Goal: Obtain resource: Obtain resource

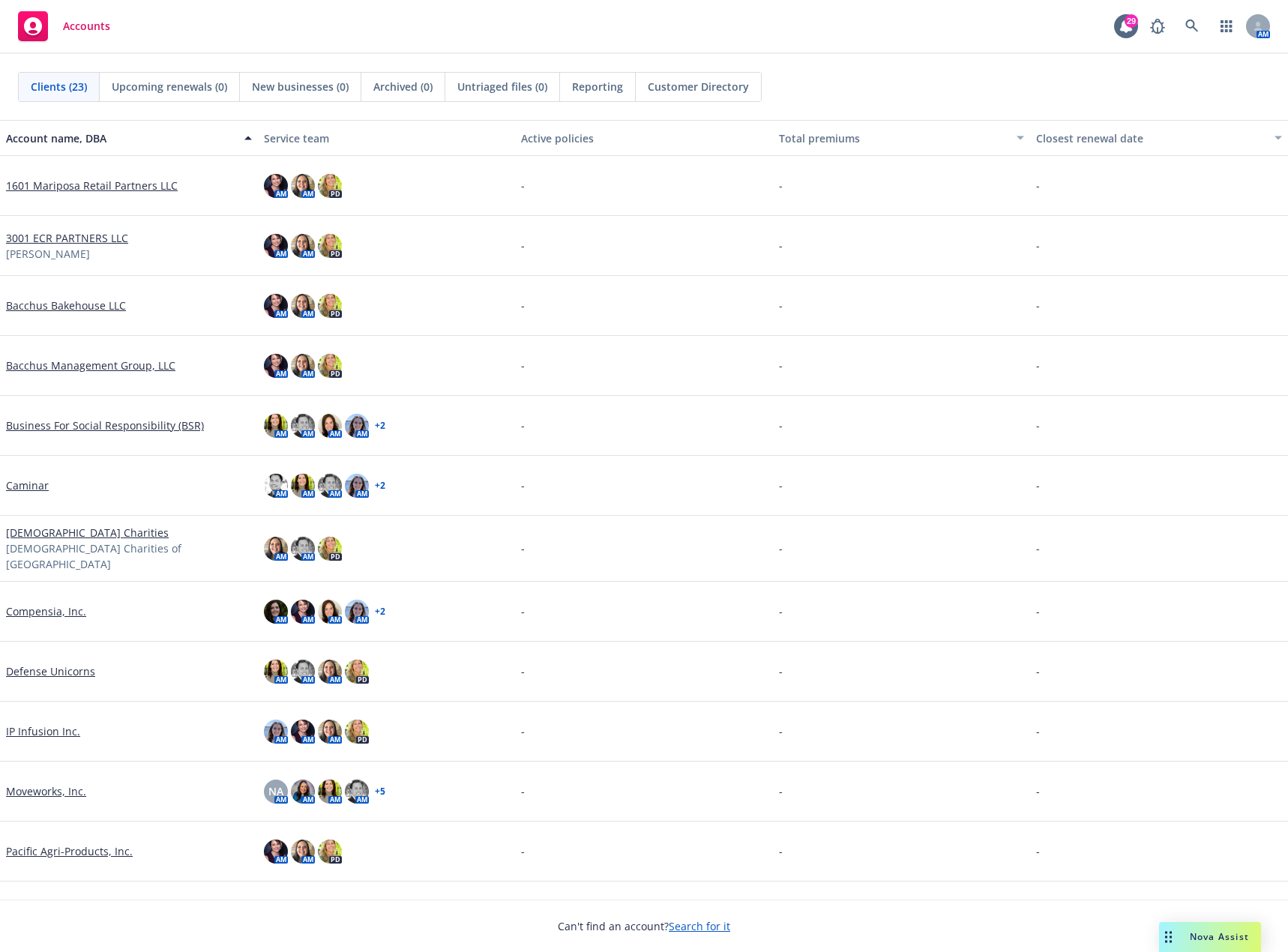
click at [22, 489] on link "Caminar" at bounding box center [27, 485] width 43 height 16
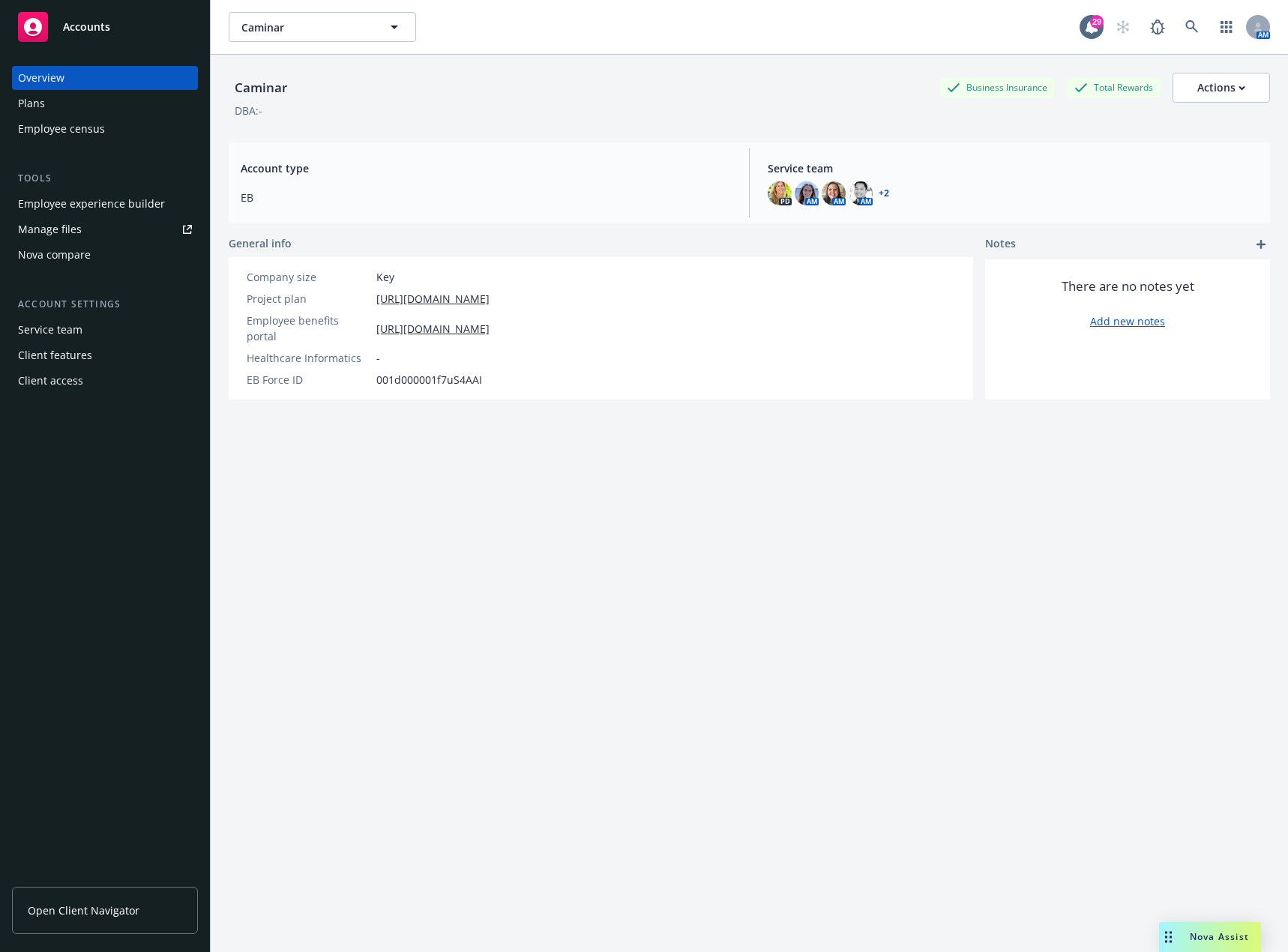
click at [46, 230] on div "Manage files" at bounding box center [49, 229] width 63 height 24
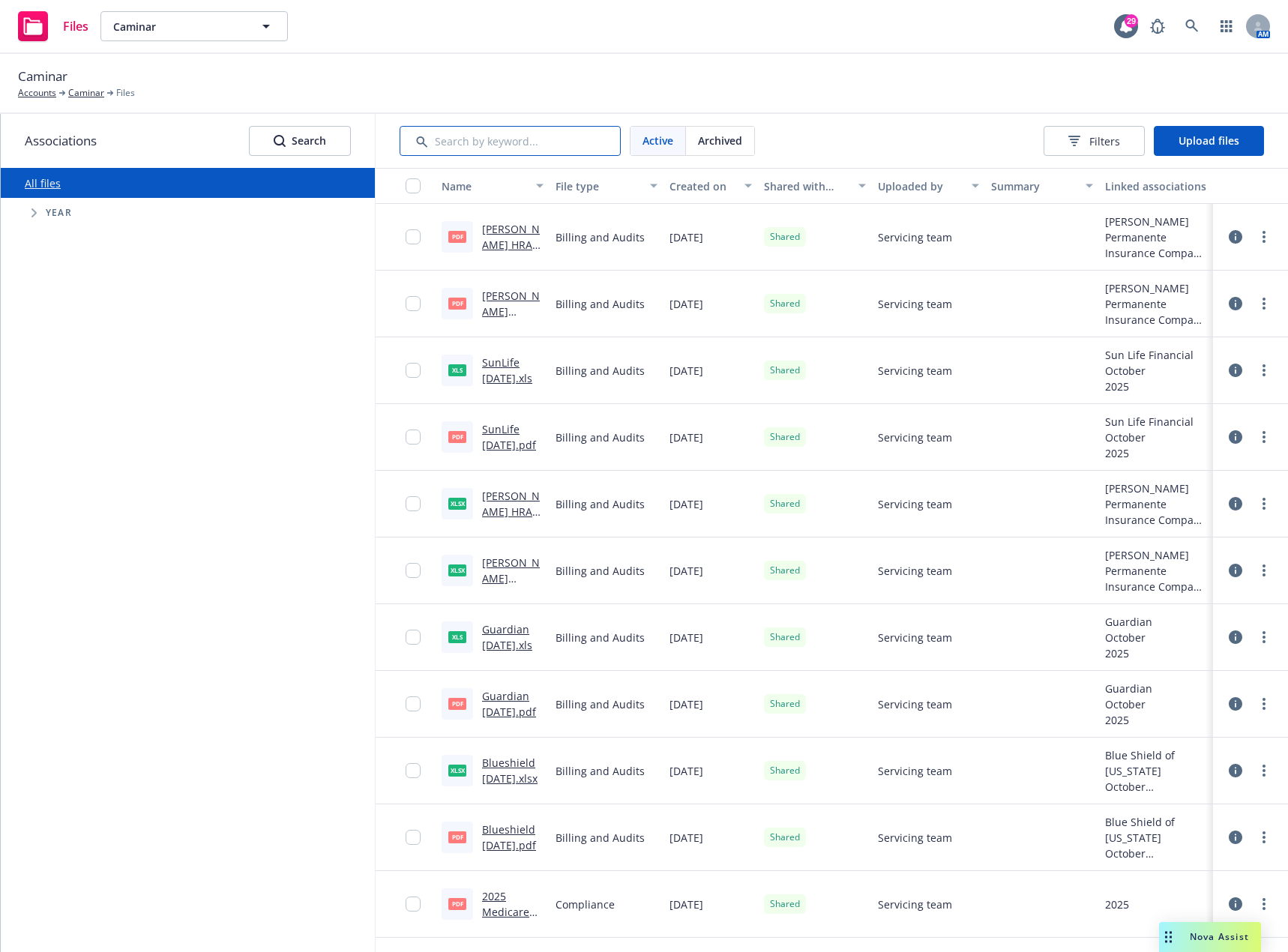
click at [512, 142] on input "Search by keyword..." at bounding box center [510, 141] width 221 height 30
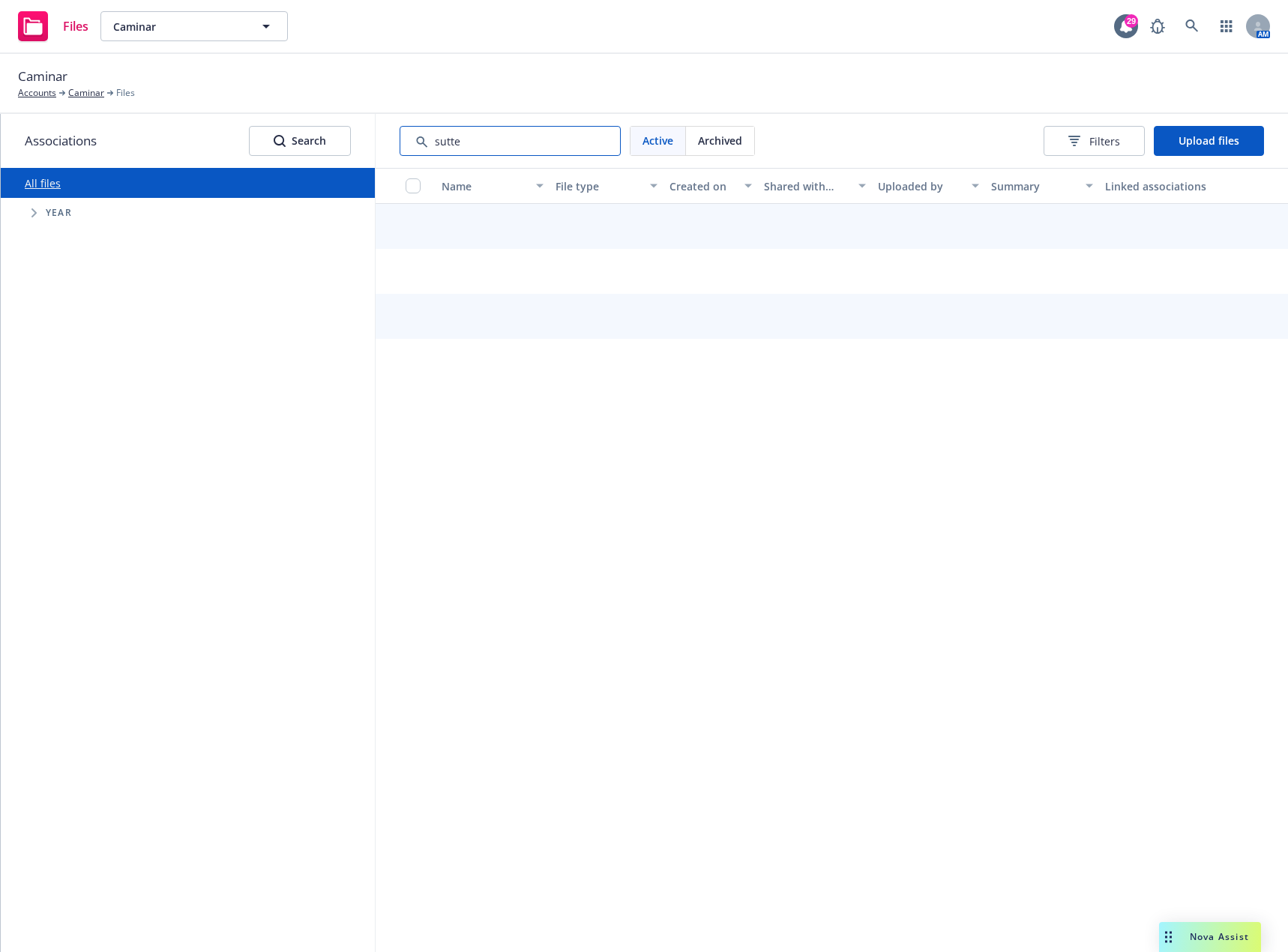
type input "sutter"
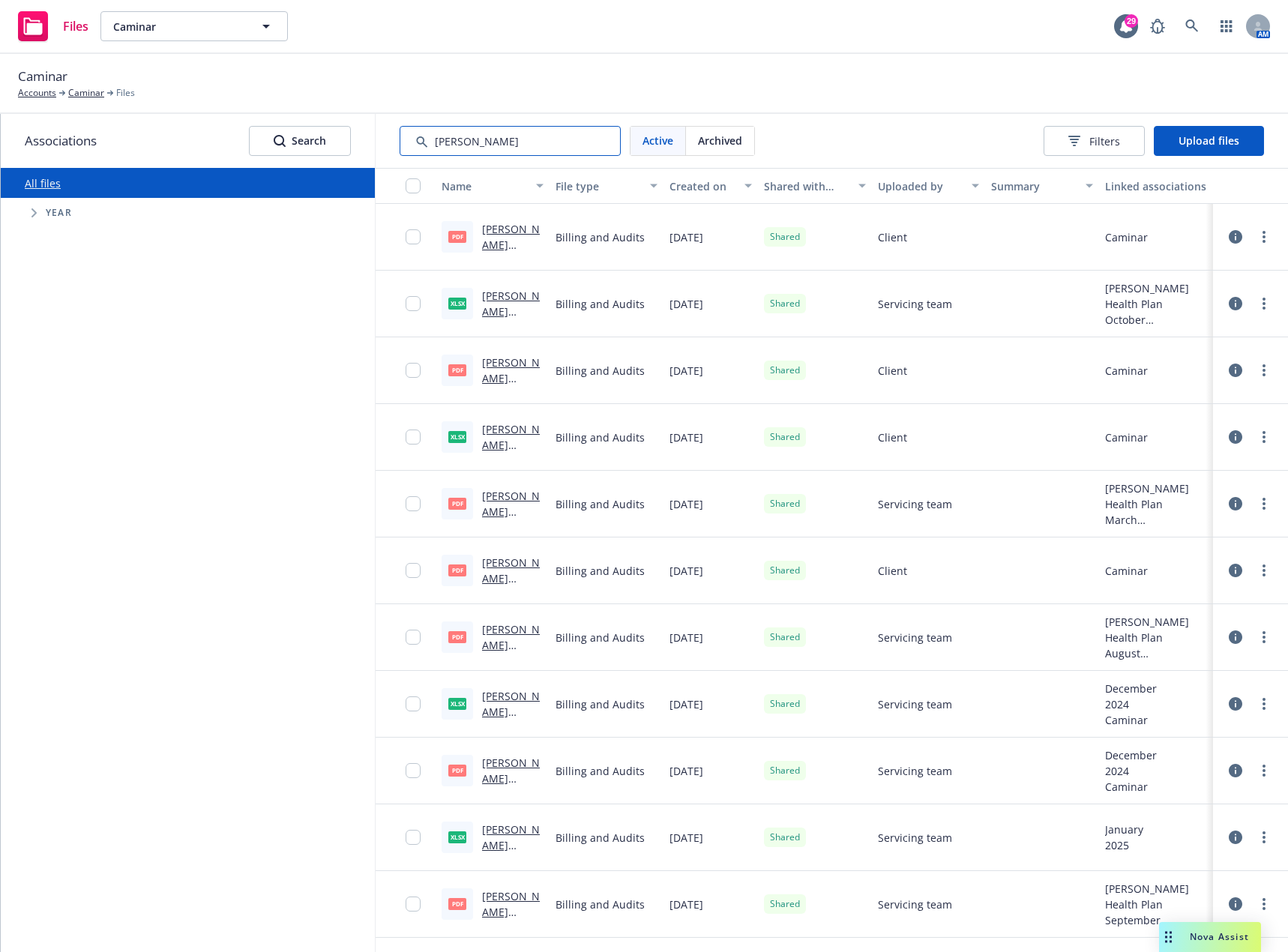
drag, startPoint x: 494, startPoint y: 136, endPoint x: 422, endPoint y: 137, distance: 72.0
click at [422, 137] on input "Search by keyword..." at bounding box center [510, 141] width 221 height 30
